Goal: Task Accomplishment & Management: Complete application form

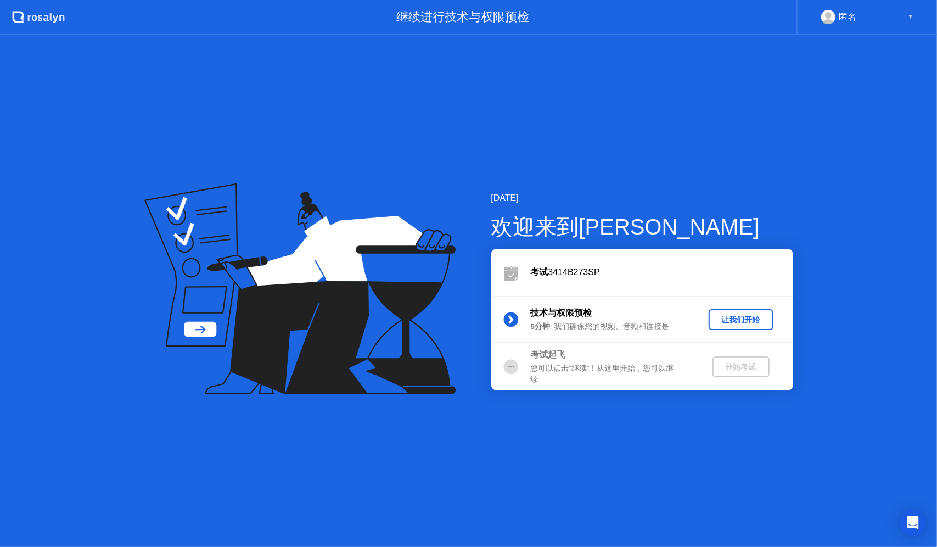
click at [742, 321] on div "让我们开始" at bounding box center [741, 320] width 56 height 10
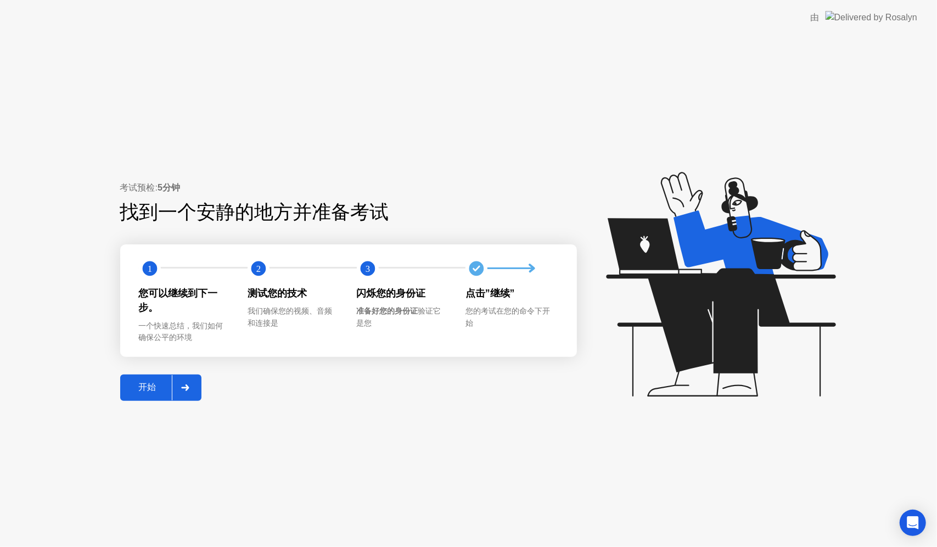
click at [150, 392] on div "开始" at bounding box center [147, 387] width 48 height 12
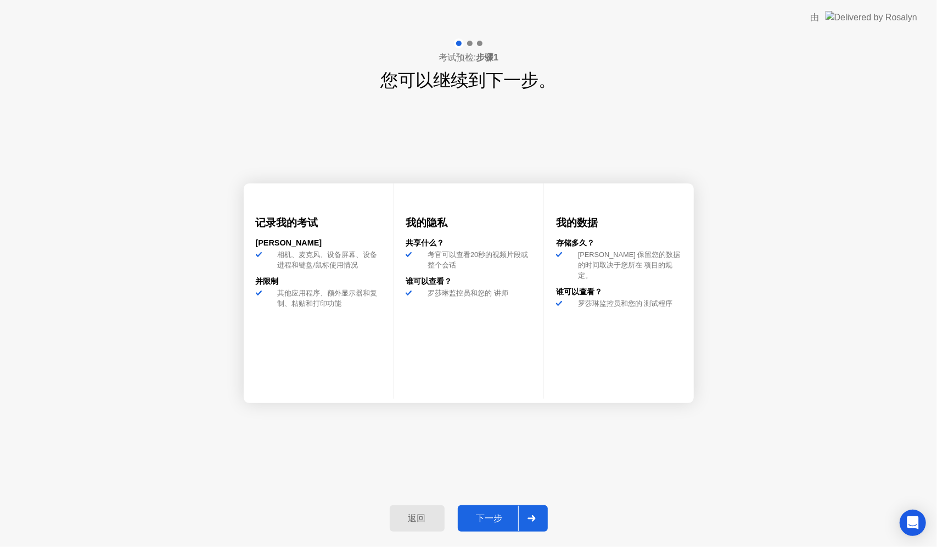
click at [501, 516] on div "下一步" at bounding box center [489, 519] width 57 height 12
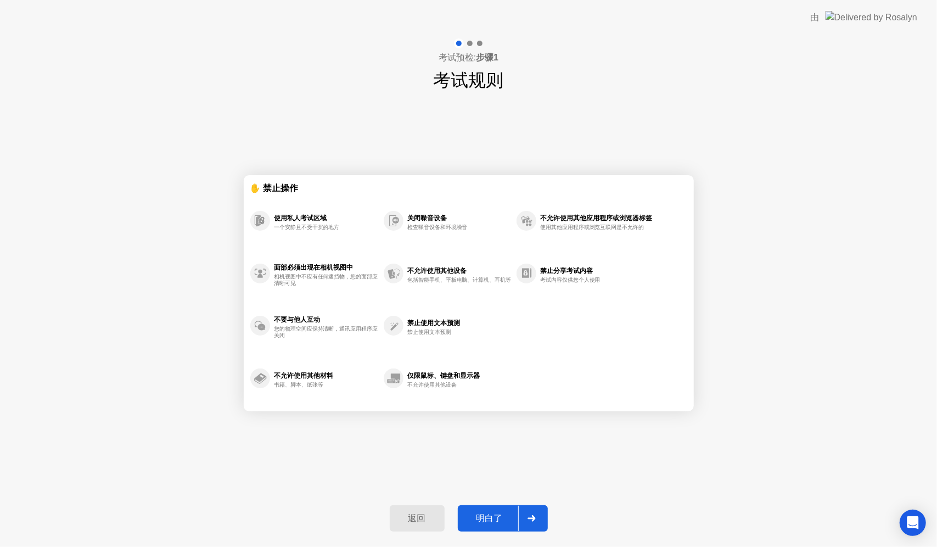
click at [501, 516] on div "明白了" at bounding box center [489, 519] width 57 height 12
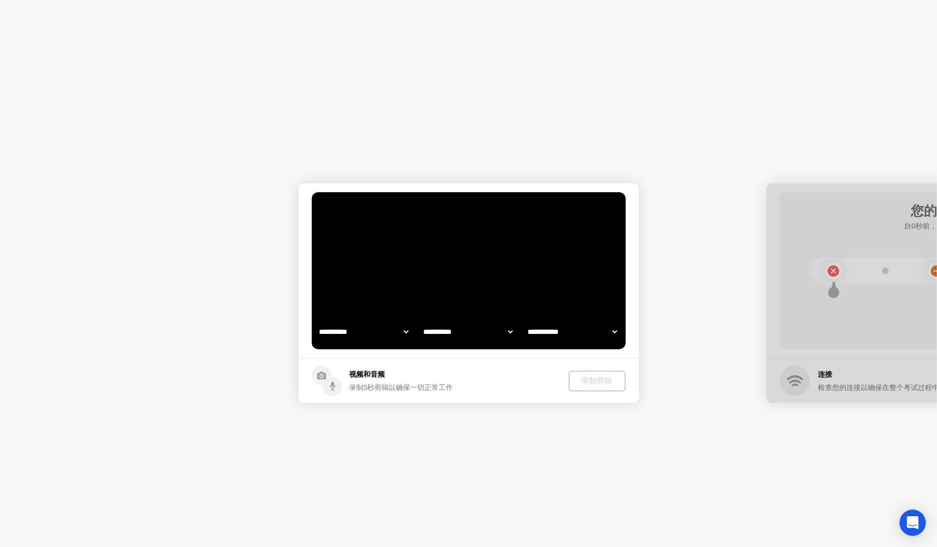
select select "**********"
select select "*******"
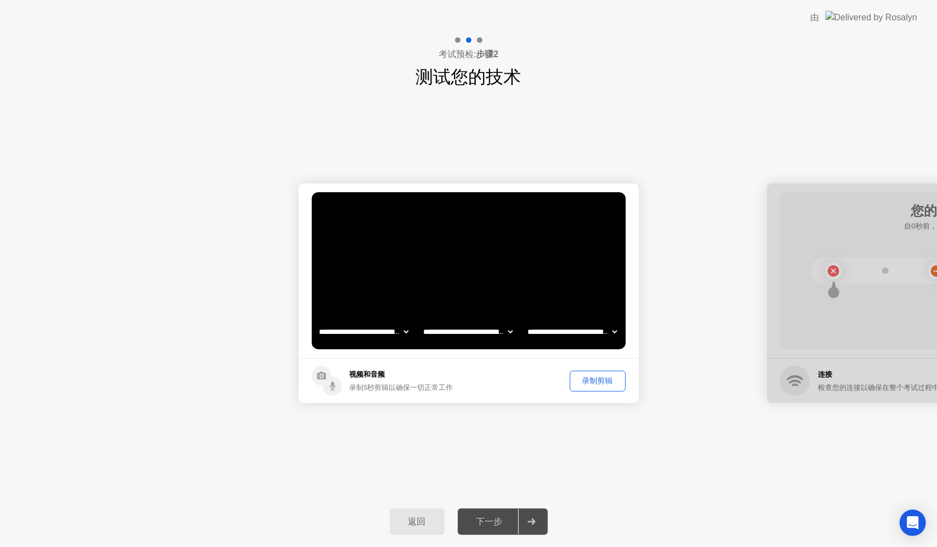
click at [505, 519] on div "下一步" at bounding box center [489, 522] width 57 height 12
click at [530, 514] on div at bounding box center [531, 521] width 26 height 25
click at [530, 520] on icon at bounding box center [531, 521] width 8 height 7
click at [585, 378] on div "录制剪辑" at bounding box center [598, 380] width 48 height 10
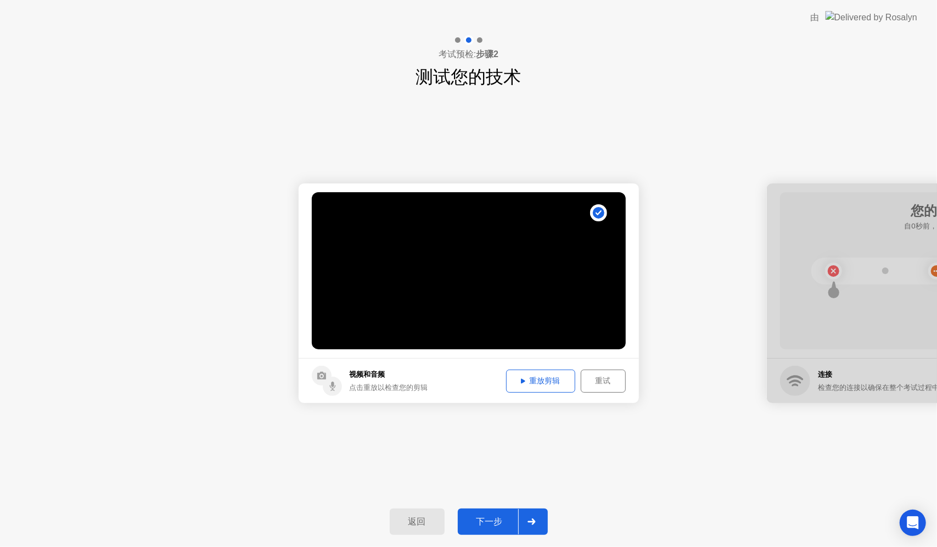
click at [483, 524] on div "下一步" at bounding box center [489, 522] width 57 height 12
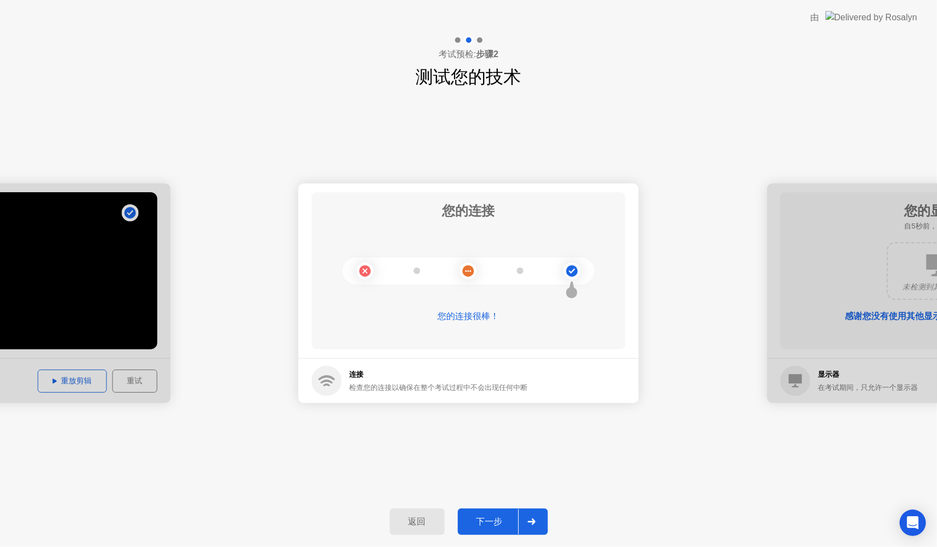
click at [520, 524] on div at bounding box center [531, 521] width 26 height 25
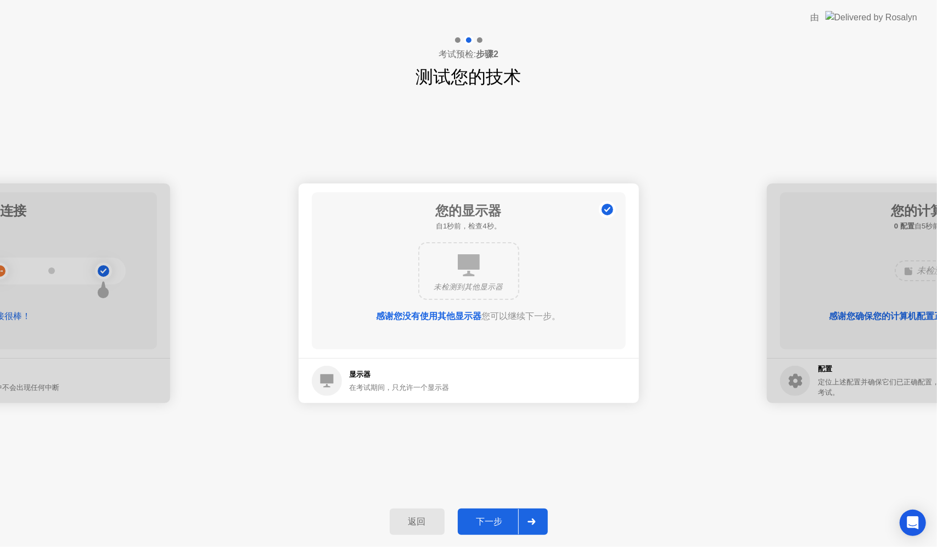
click at [504, 517] on div "下一步" at bounding box center [489, 522] width 57 height 12
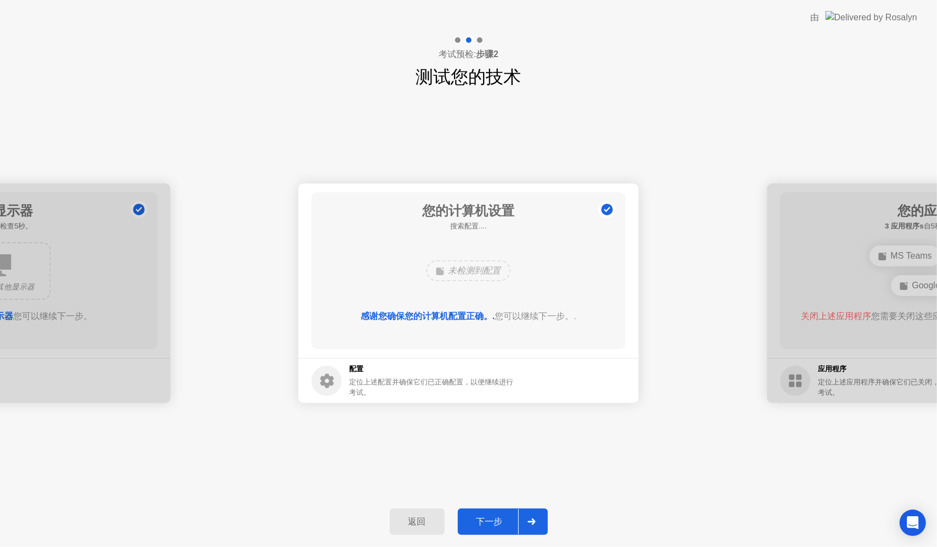
click at [522, 516] on div at bounding box center [531, 521] width 26 height 25
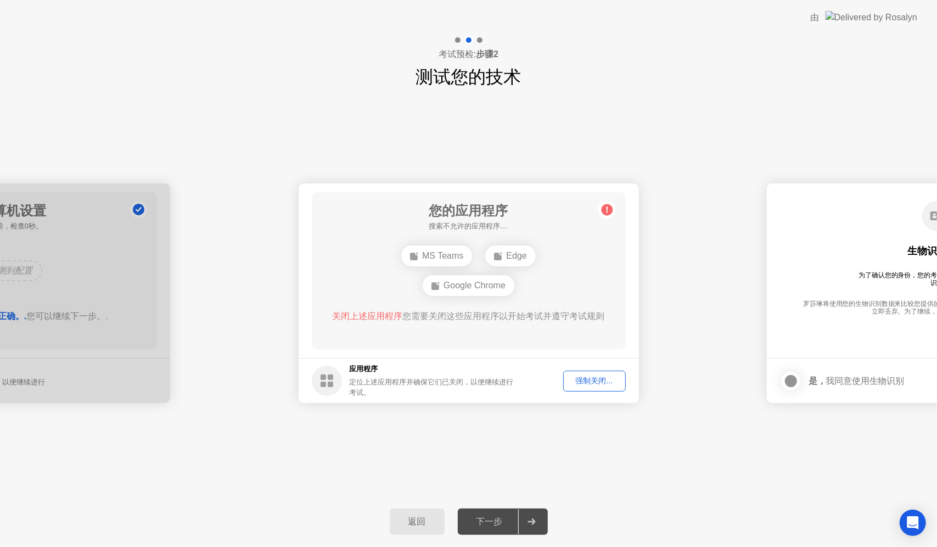
click at [613, 378] on div "强制关闭..." at bounding box center [594, 380] width 55 height 10
click at [607, 376] on div "强制关闭..." at bounding box center [594, 380] width 55 height 10
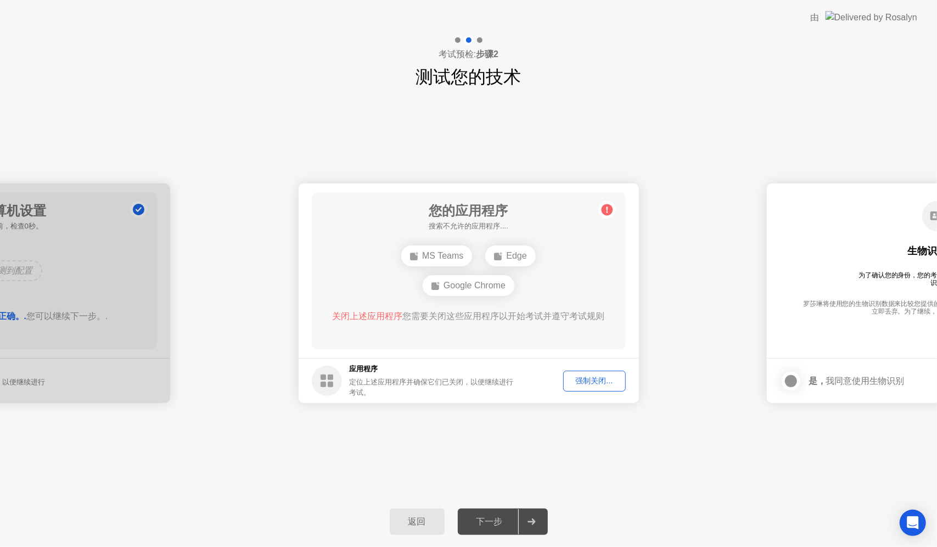
click at [582, 375] on div "强制关闭..." at bounding box center [594, 380] width 55 height 10
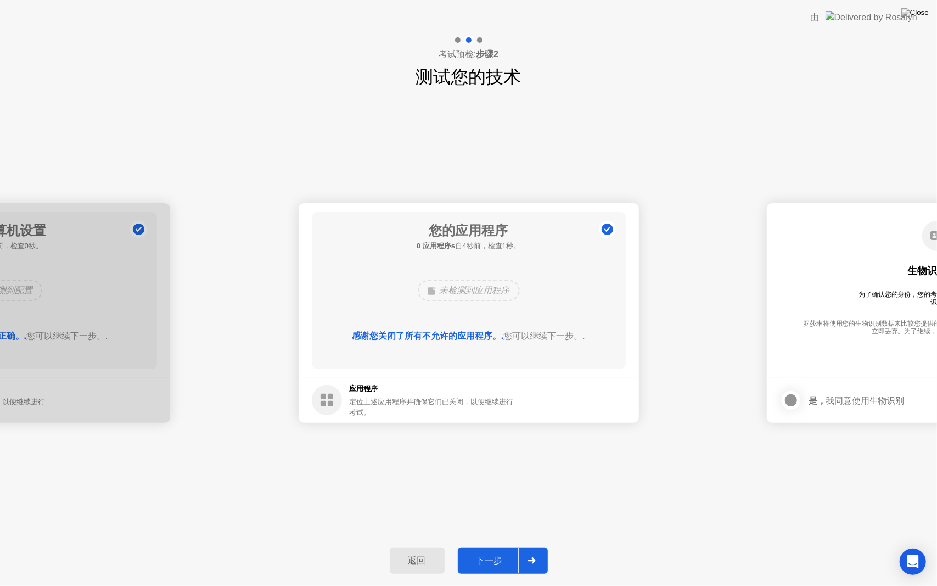
click at [541, 546] on div at bounding box center [531, 560] width 26 height 25
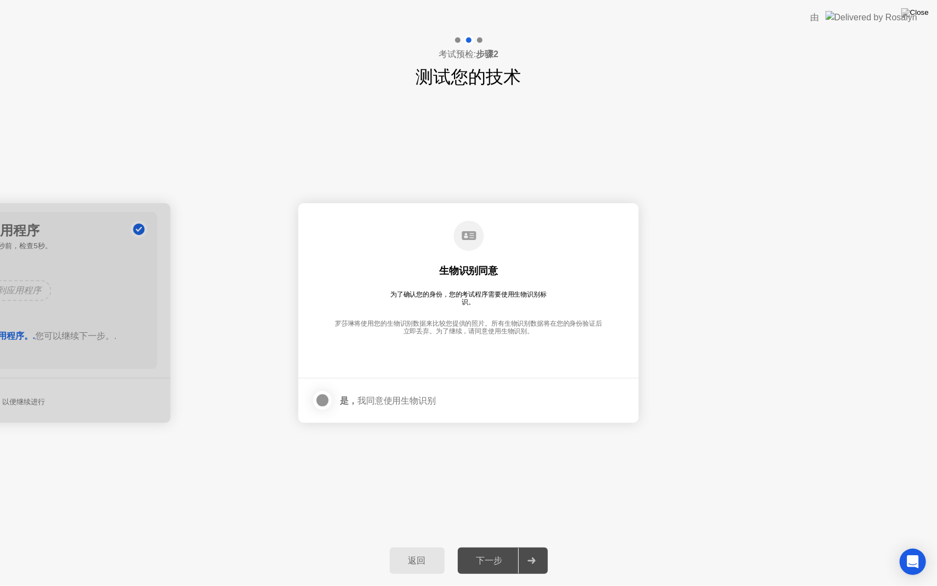
click at [325, 402] on div at bounding box center [322, 400] width 13 height 13
click at [487, 546] on button "下一步" at bounding box center [503, 560] width 90 height 26
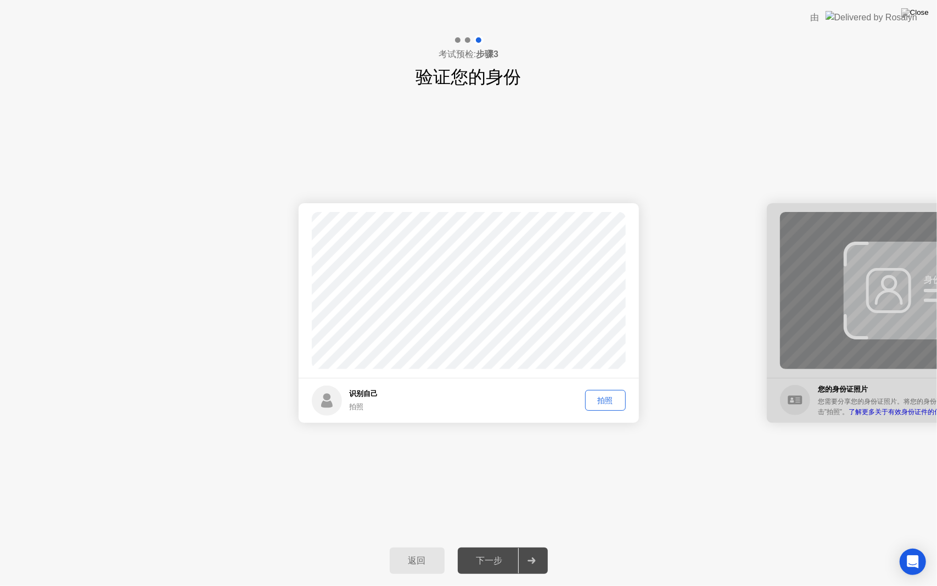
click at [605, 400] on div "拍照" at bounding box center [605, 400] width 33 height 10
click at [504, 546] on div "下一步" at bounding box center [489, 561] width 57 height 12
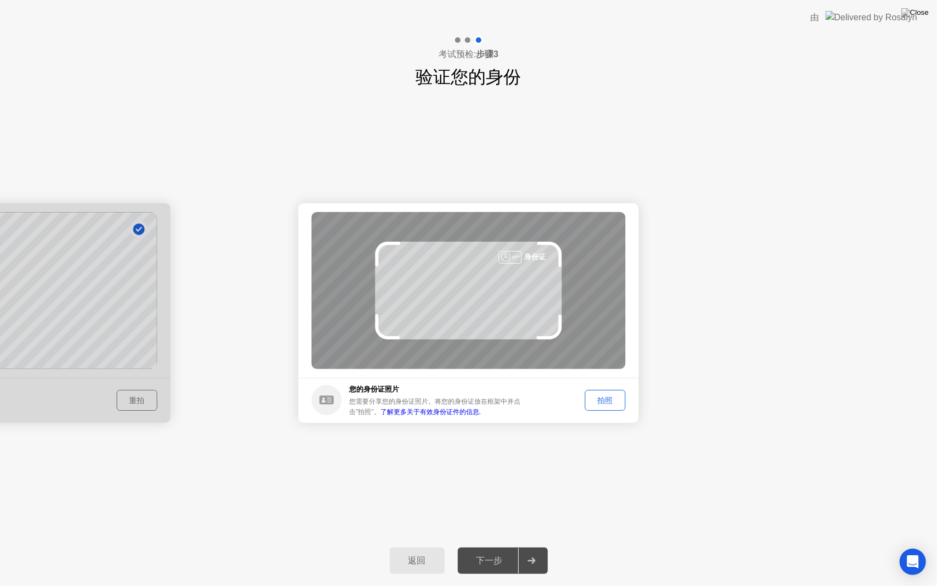
click at [616, 406] on div "拍照" at bounding box center [605, 400] width 33 height 10
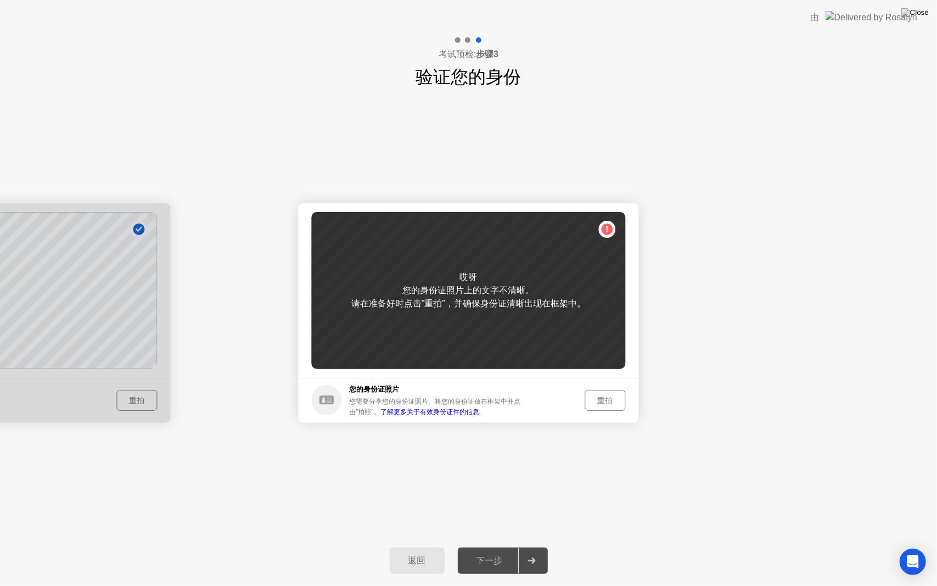
click at [595, 394] on button "重拍" at bounding box center [605, 400] width 41 height 21
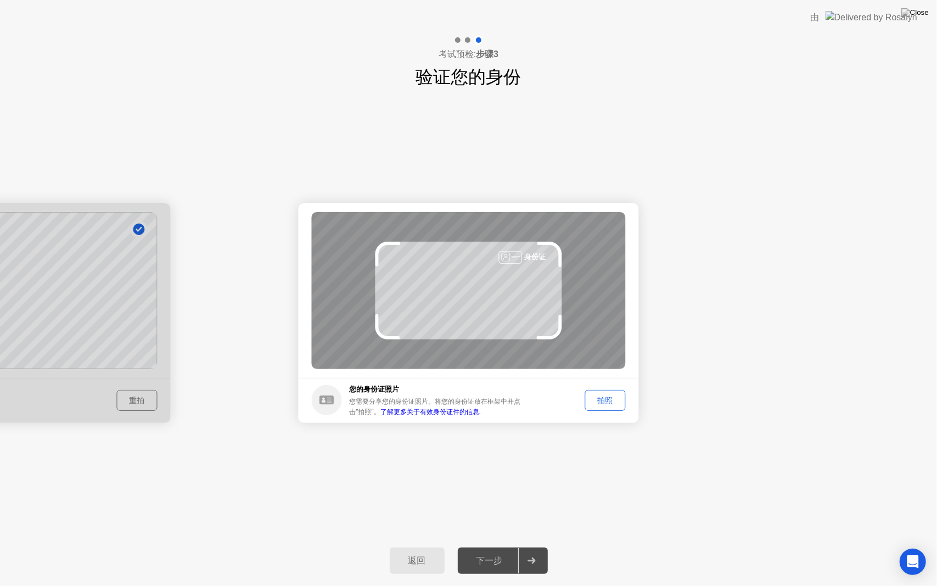
click at [606, 407] on button "拍照" at bounding box center [605, 400] width 41 height 21
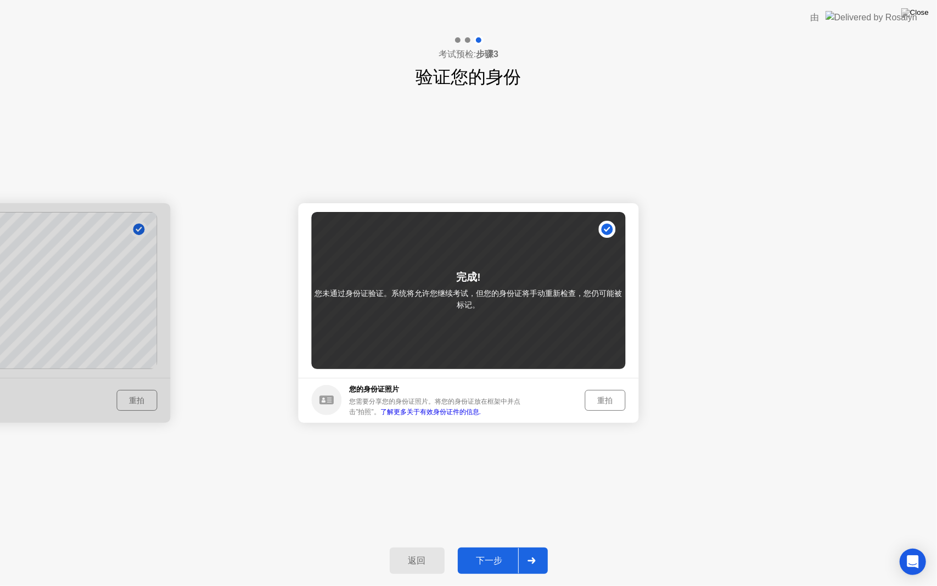
click at [605, 403] on div "重拍" at bounding box center [605, 400] width 33 height 10
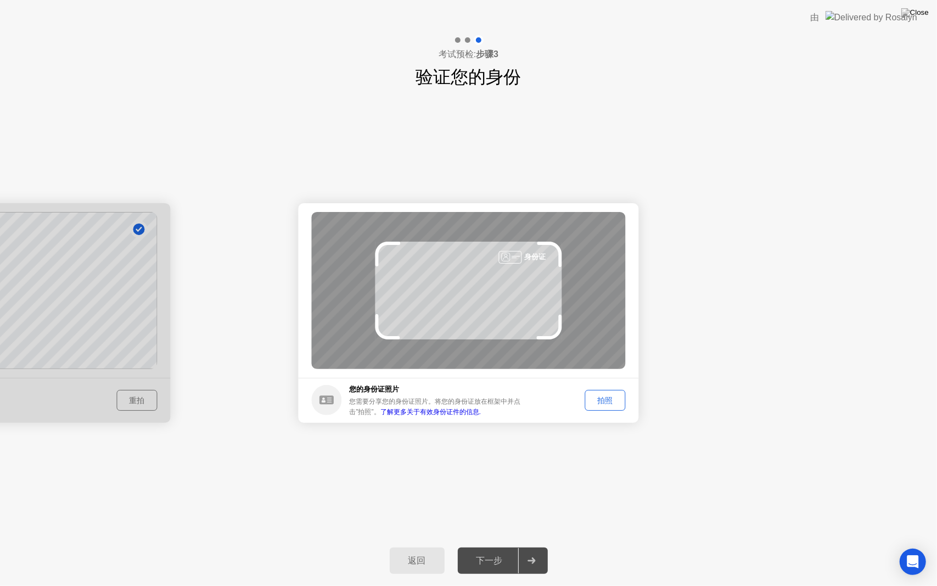
click at [605, 403] on div "拍照" at bounding box center [605, 400] width 33 height 10
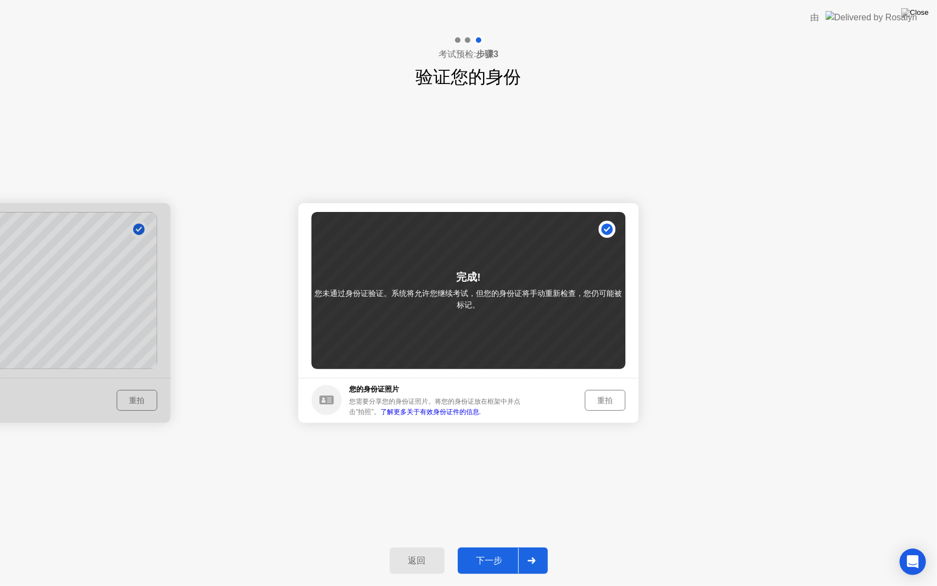
click at [605, 403] on div "重拍" at bounding box center [605, 400] width 33 height 10
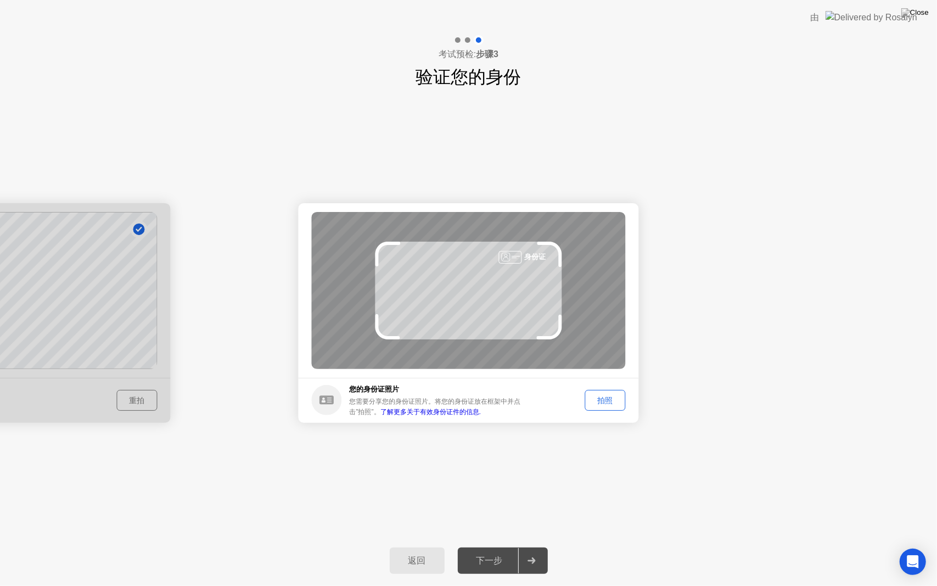
click at [605, 403] on div "拍照" at bounding box center [605, 400] width 33 height 10
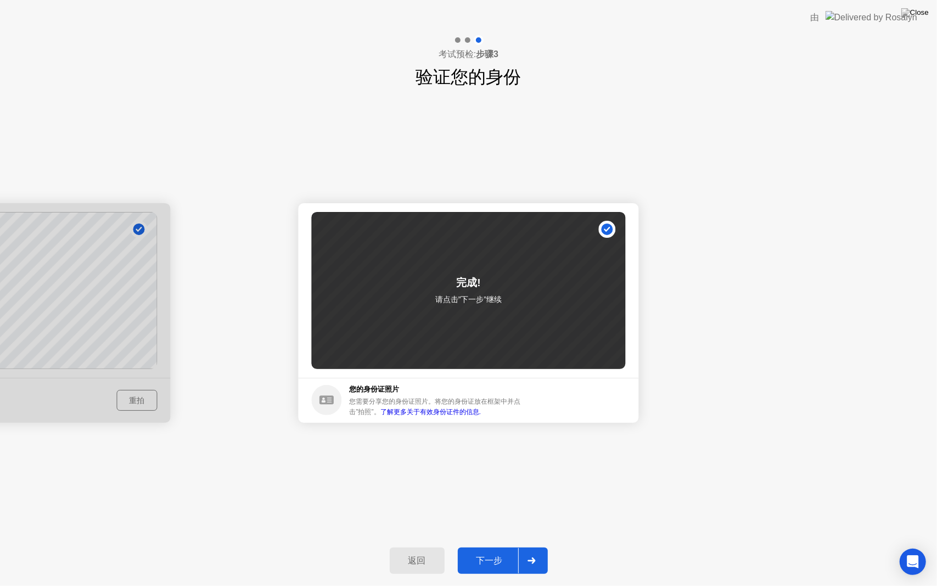
click at [498, 546] on div "下一步" at bounding box center [489, 561] width 57 height 12
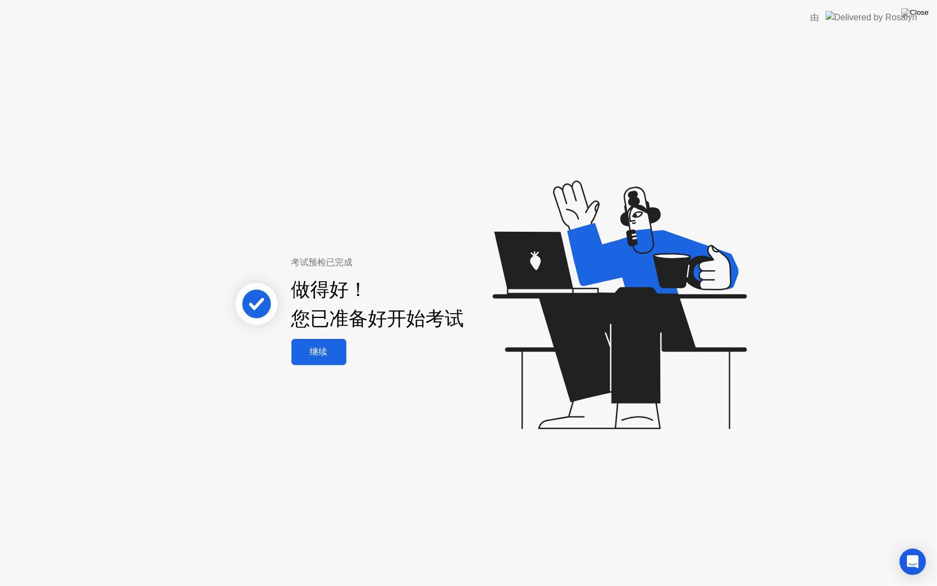
click at [332, 357] on div "继续" at bounding box center [319, 352] width 48 height 12
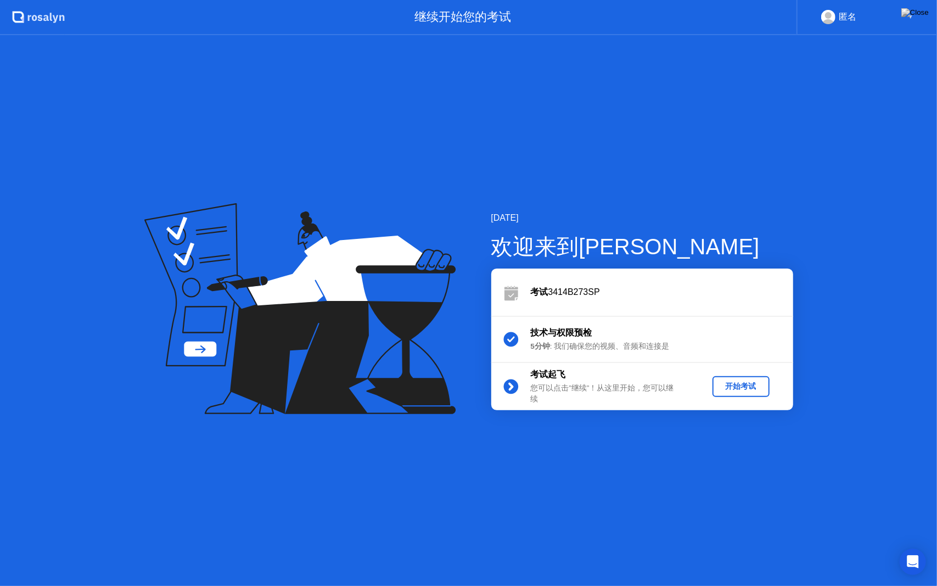
click at [755, 389] on div "开始考试" at bounding box center [741, 386] width 48 height 10
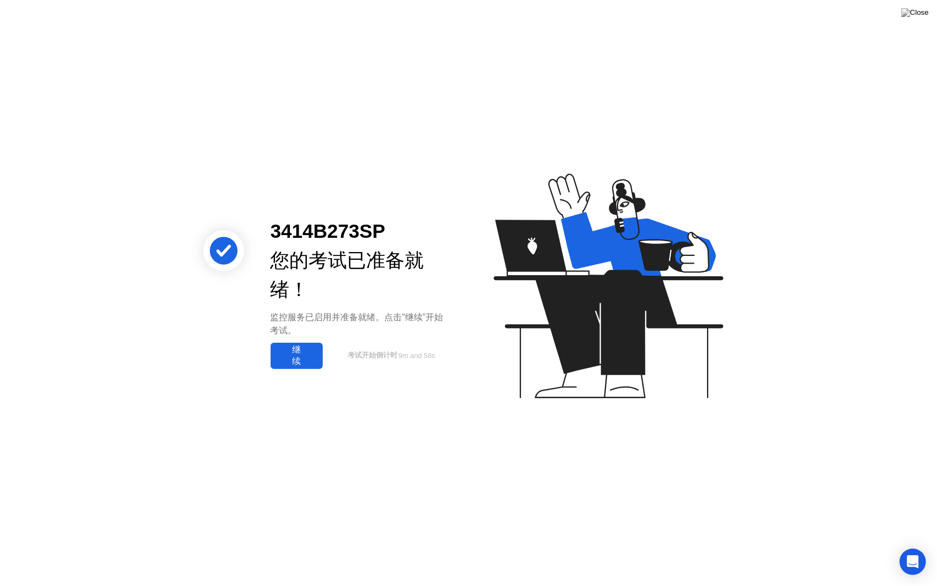
click at [284, 364] on div "继续" at bounding box center [297, 355] width 46 height 23
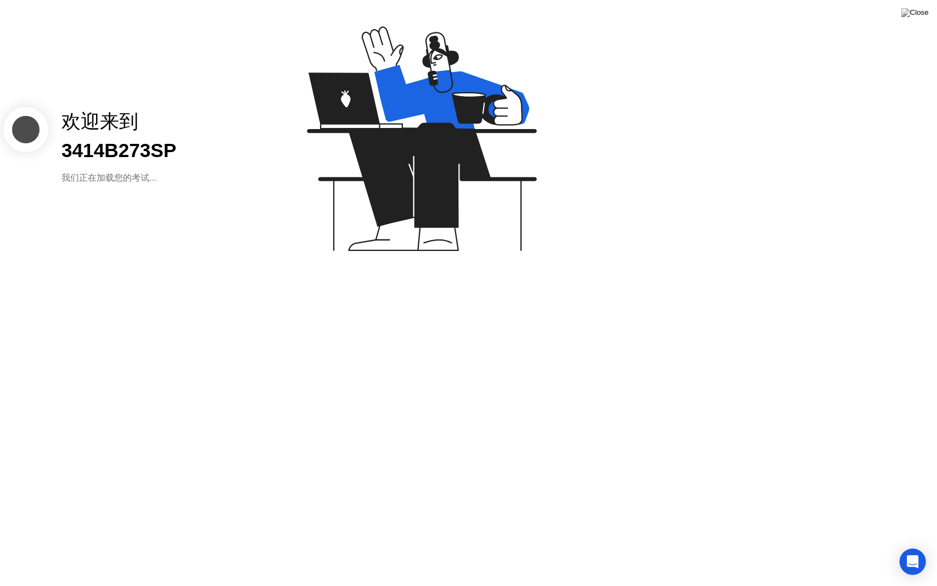
click button "考试规则"
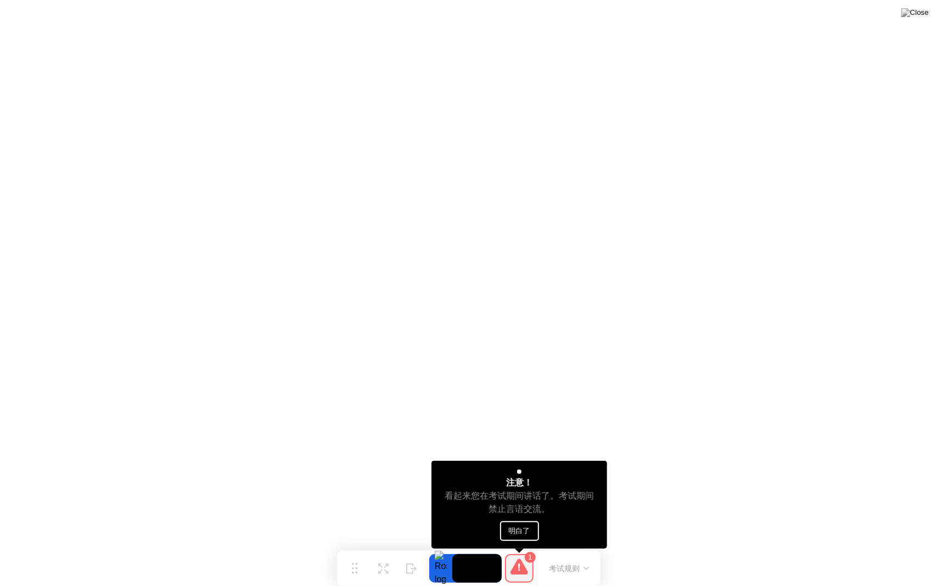
click at [517, 531] on button "明白了" at bounding box center [519, 531] width 39 height 20
click at [513, 539] on button "明白了" at bounding box center [519, 531] width 39 height 20
